Goal: Information Seeking & Learning: Learn about a topic

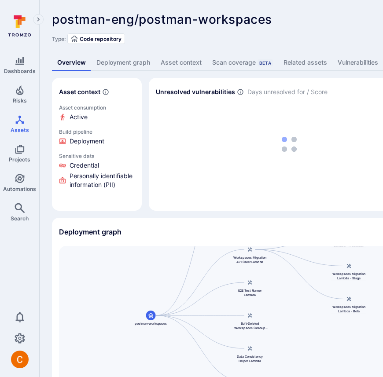
click at [121, 60] on link "Deployment graph" at bounding box center [123, 63] width 64 height 16
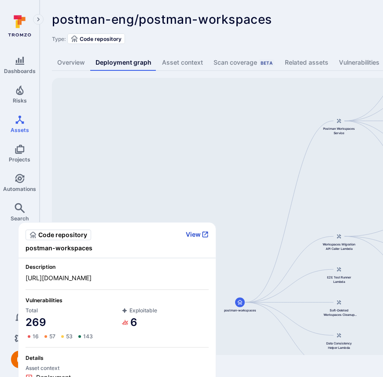
click at [195, 233] on button "View" at bounding box center [197, 235] width 23 height 8
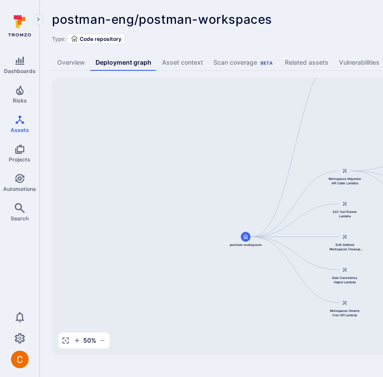
drag, startPoint x: 269, startPoint y: 271, endPoint x: 274, endPoint y: 205, distance: 65.9
click at [274, 205] on div "Postman Workspaces Service postman-workspaces Workspaces Migration API Caller L…" at bounding box center [339, 216] width 574 height 277
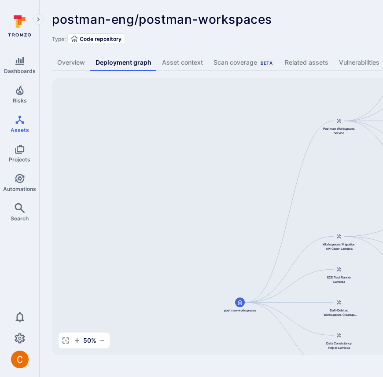
click at [305, 19] on div "postman-eng/postman-workspaces ... Show more" at bounding box center [274, 19] width 444 height 14
click at [320, 28] on div "postman-eng/postman-workspaces ... Show more Type: Code repository" at bounding box center [337, 28] width 570 height 32
click at [343, 32] on div "postman-eng/postman-workspaces ... Show more Type: Code repository" at bounding box center [337, 28] width 570 height 32
click at [335, 22] on div "postman-eng/postman-workspaces ... Show more" at bounding box center [274, 19] width 444 height 14
click at [301, 29] on div "postman-eng/postman-workspaces ... Show more Type: Code repository" at bounding box center [337, 28] width 570 height 32
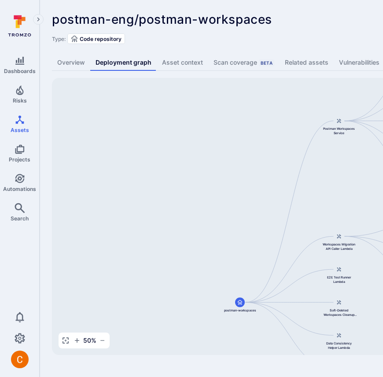
click at [316, 24] on div "postman-eng/postman-workspaces ... Show more" at bounding box center [274, 19] width 444 height 14
click at [333, 7] on div "postman-eng/postman-workspaces ... Show more Type: Code repository Overview Dep…" at bounding box center [337, 184] width 594 height 368
click at [318, 39] on div "Type: Code repository" at bounding box center [337, 38] width 570 height 11
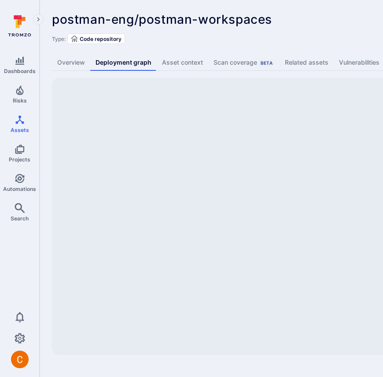
click at [237, 40] on div "Type: Code repository" at bounding box center [337, 38] width 570 height 11
click at [334, 22] on div "postman-eng/postman-workspaces ... Show more" at bounding box center [274, 19] width 444 height 14
click at [243, 25] on span "postman-eng/postman-workspaces" at bounding box center [162, 19] width 220 height 15
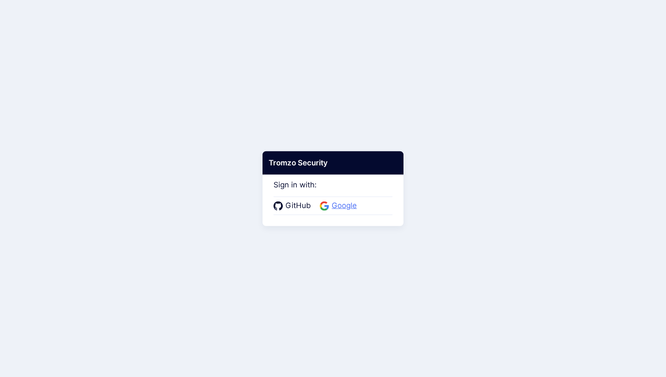
click at [356, 202] on span "Google" at bounding box center [344, 205] width 30 height 11
